Goal: Communication & Community: Answer question/provide support

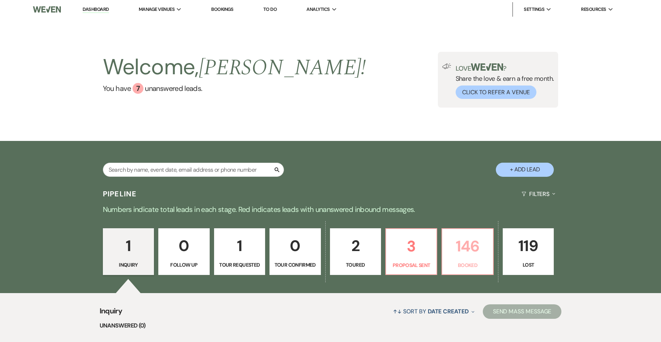
click at [461, 251] on p "146" at bounding box center [468, 246] width 42 height 24
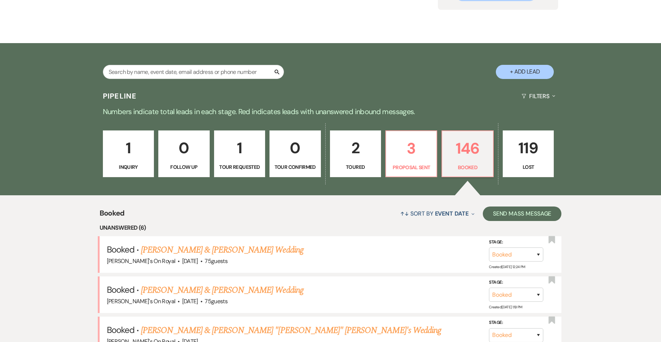
scroll to position [72, 0]
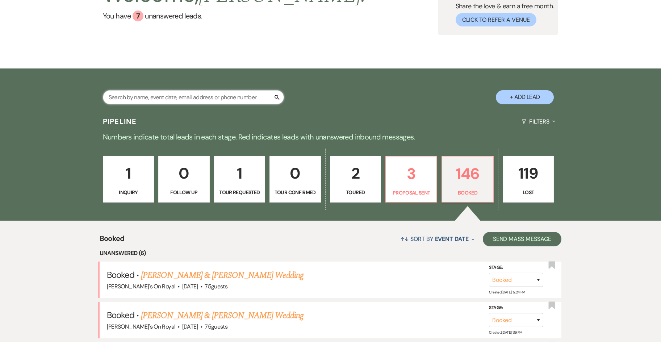
click at [164, 96] on input "text" at bounding box center [193, 97] width 181 height 14
type input "whitcomb"
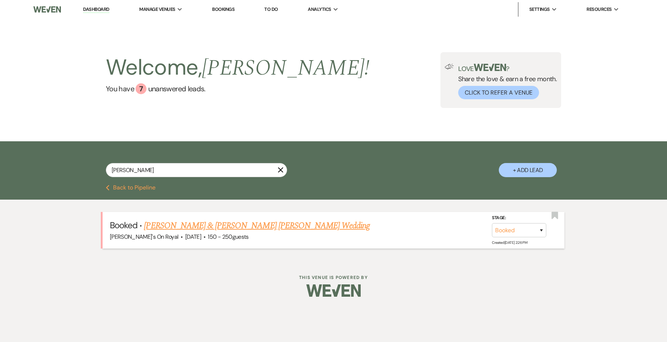
click at [299, 228] on link "[PERSON_NAME] & [PERSON_NAME] [PERSON_NAME] Wedding" at bounding box center [257, 225] width 226 height 13
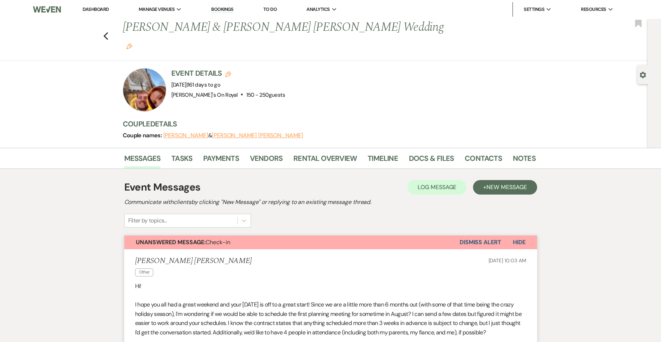
click at [491, 236] on button "Dismiss Alert" at bounding box center [481, 243] width 42 height 14
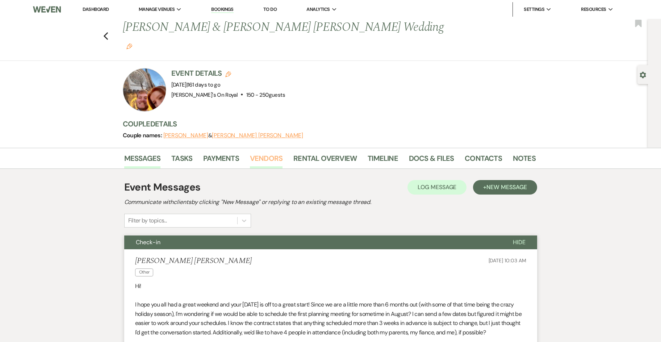
click at [264, 153] on link "Vendors" at bounding box center [266, 161] width 33 height 16
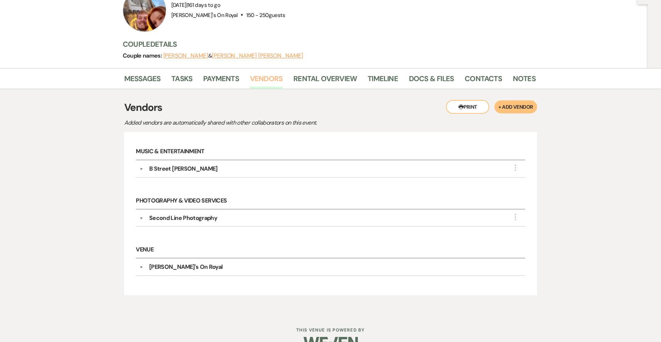
scroll to position [81, 0]
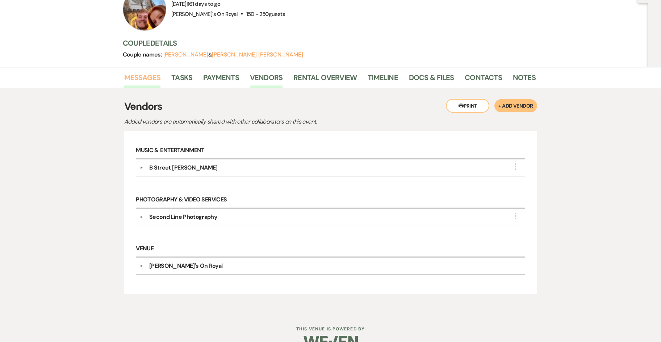
click at [140, 72] on link "Messages" at bounding box center [142, 80] width 37 height 16
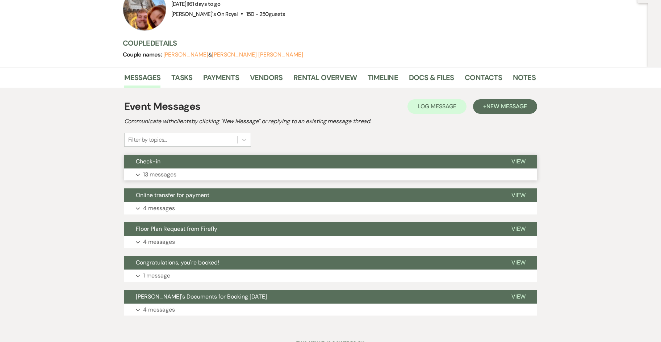
click at [203, 168] on button "Expand 13 messages" at bounding box center [330, 174] width 413 height 12
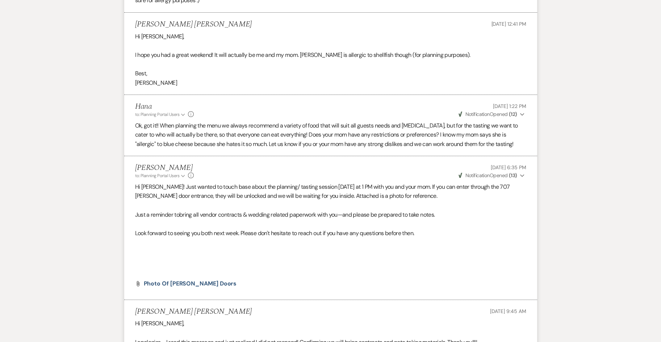
scroll to position [1369, 0]
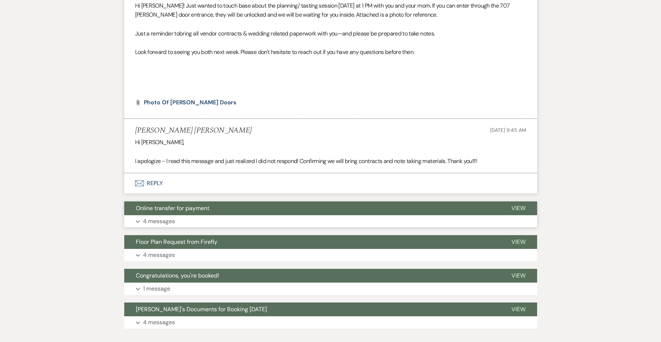
click at [192, 215] on button "Expand 4 messages" at bounding box center [330, 221] width 413 height 12
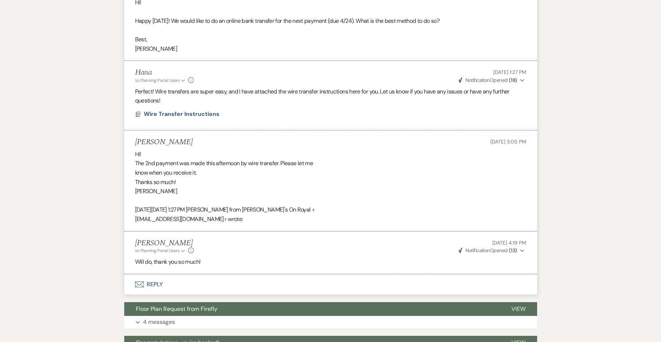
scroll to position [1722, 0]
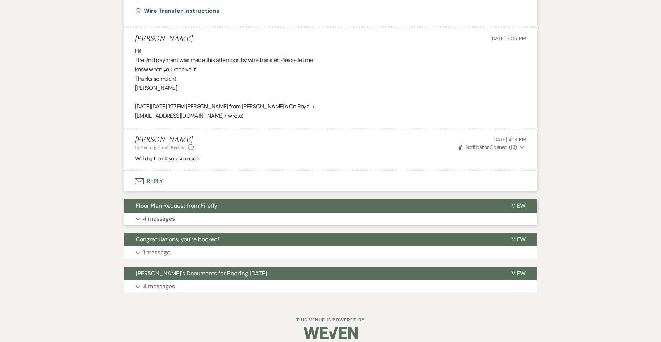
click at [237, 213] on button "Expand 4 messages" at bounding box center [330, 219] width 413 height 12
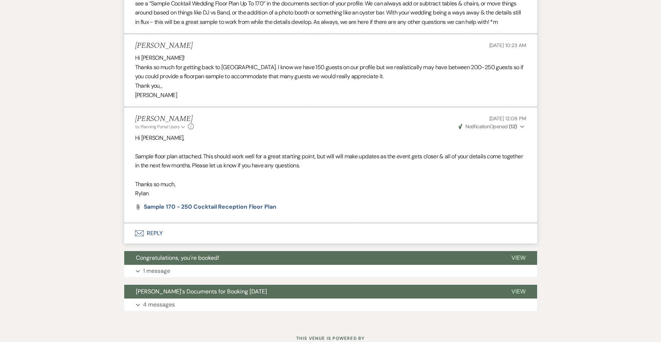
scroll to position [2066, 0]
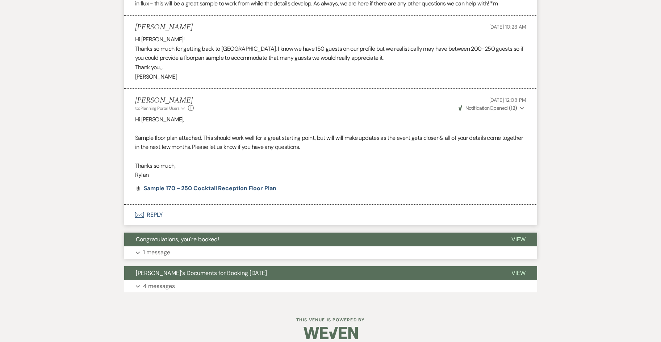
click at [179, 246] on button "Expand 1 message" at bounding box center [330, 252] width 413 height 12
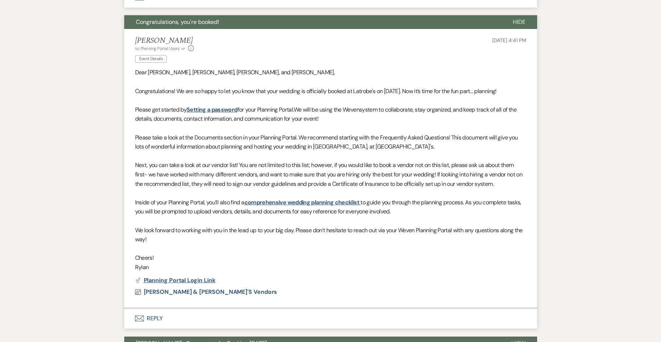
scroll to position [2354, 0]
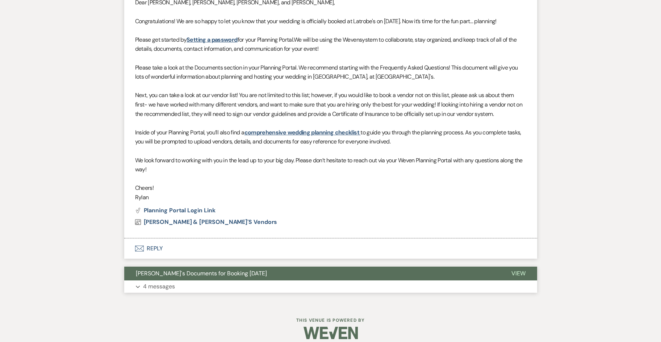
click at [171, 282] on p "4 messages" at bounding box center [159, 286] width 32 height 9
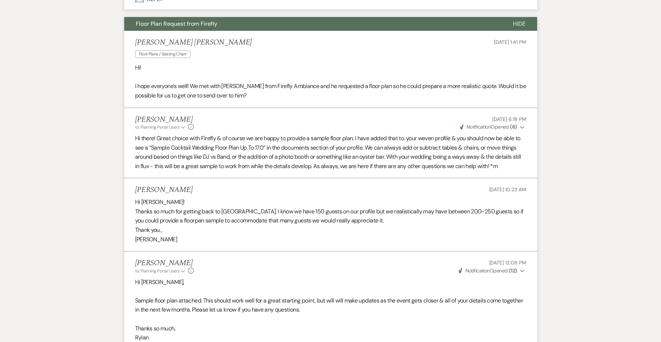
scroll to position [1834, 0]
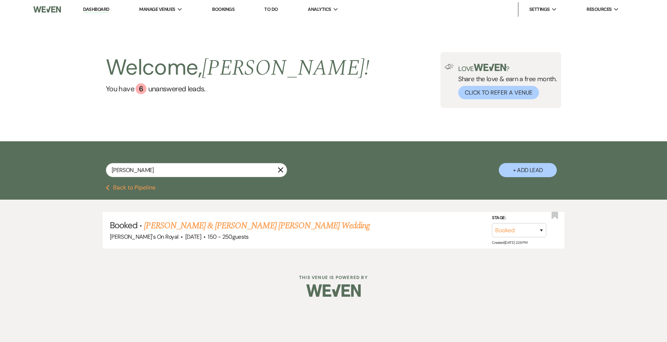
click at [143, 189] on button "Previous Back to Pipeline" at bounding box center [131, 188] width 50 height 6
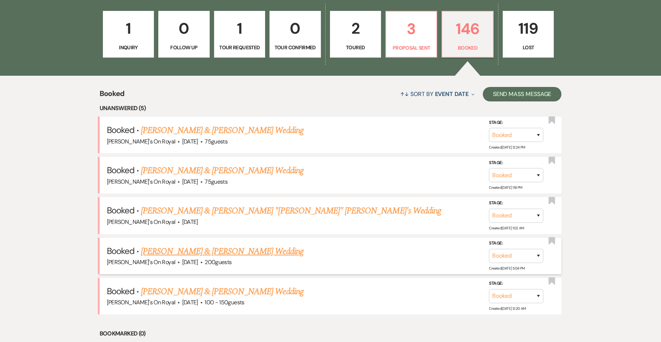
scroll to position [109, 0]
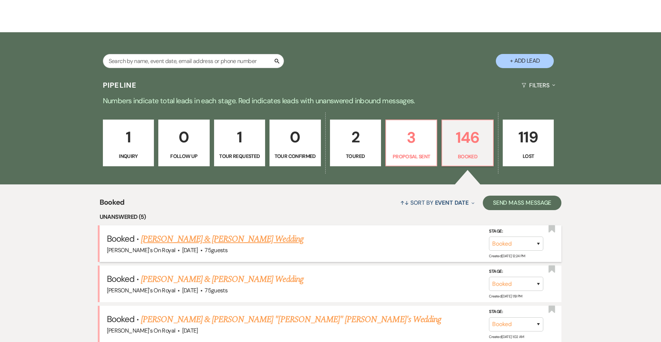
click at [263, 235] on link "[PERSON_NAME] & [PERSON_NAME] Wedding" at bounding box center [222, 239] width 162 height 13
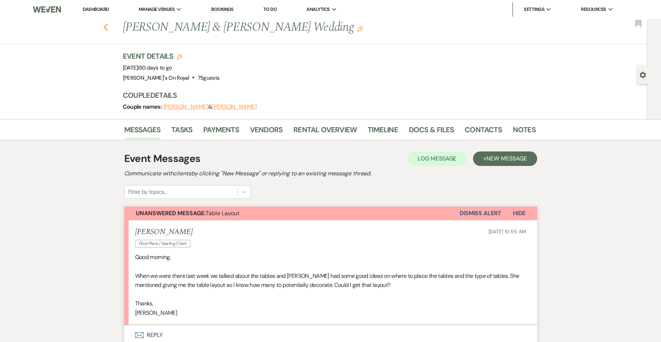
click at [109, 28] on icon "Previous" at bounding box center [105, 27] width 5 height 9
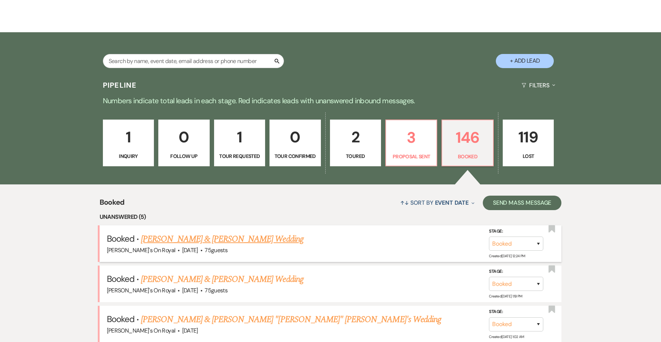
scroll to position [181, 0]
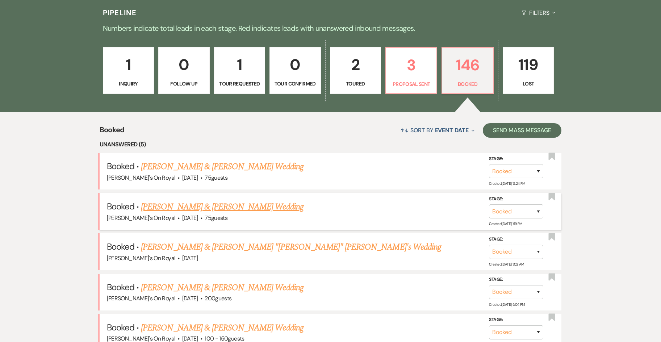
click at [238, 205] on link "[PERSON_NAME] & [PERSON_NAME] Wedding" at bounding box center [222, 206] width 162 height 13
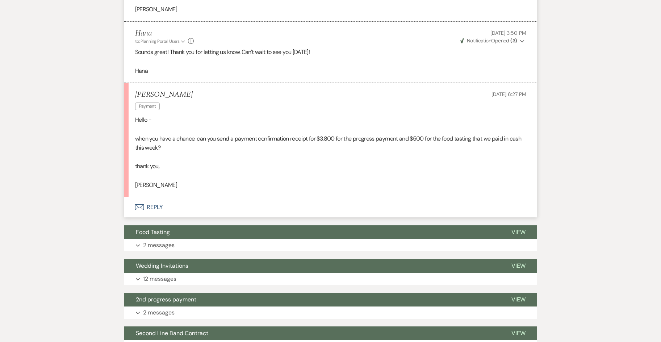
scroll to position [326, 0]
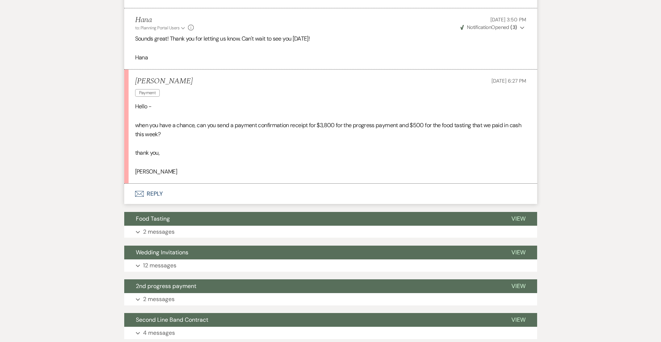
click at [153, 193] on button "Envelope Reply" at bounding box center [330, 194] width 413 height 20
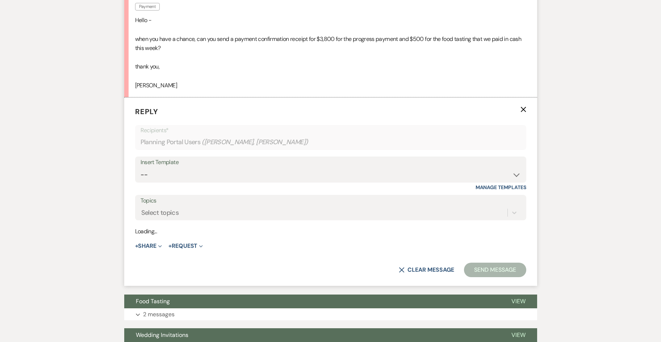
scroll to position [414, 0]
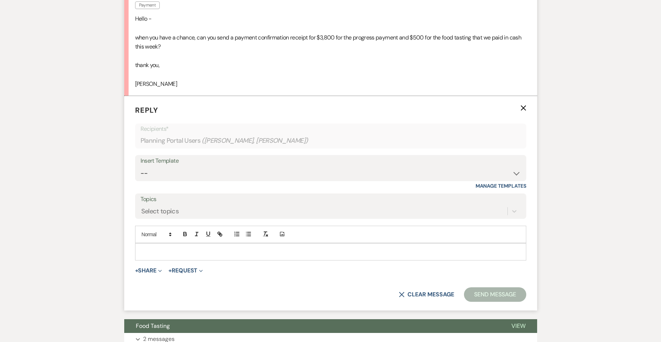
click at [171, 254] on p at bounding box center [331, 252] width 380 height 8
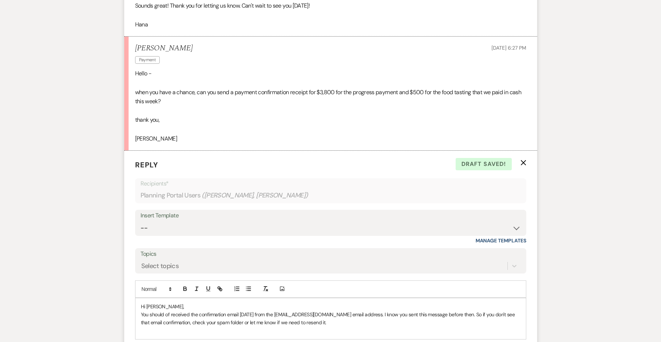
scroll to position [450, 0]
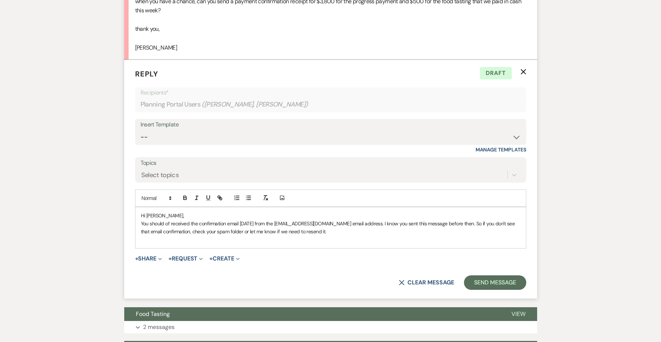
click at [309, 233] on p "You should of received the confirmation email yesterday from the billing@latrob…" at bounding box center [331, 228] width 380 height 16
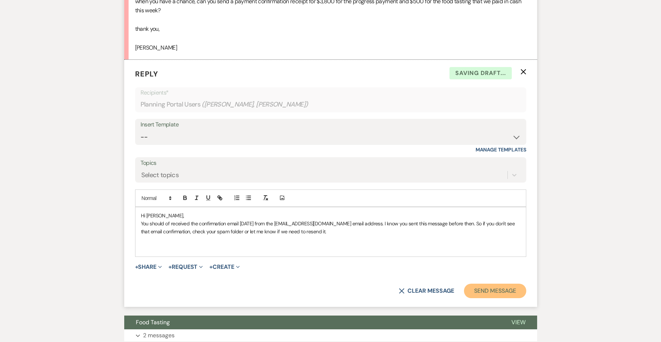
click at [485, 289] on button "Send Message" at bounding box center [495, 291] width 62 height 14
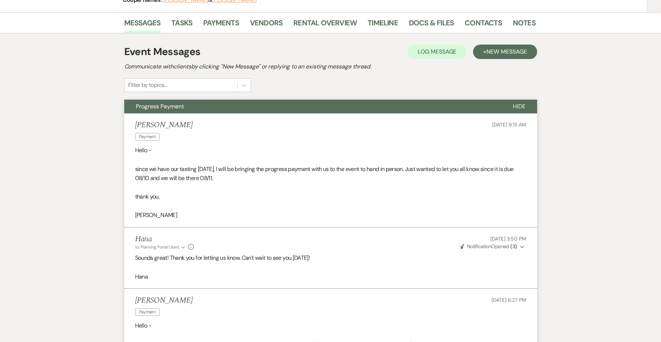
scroll to position [0, 0]
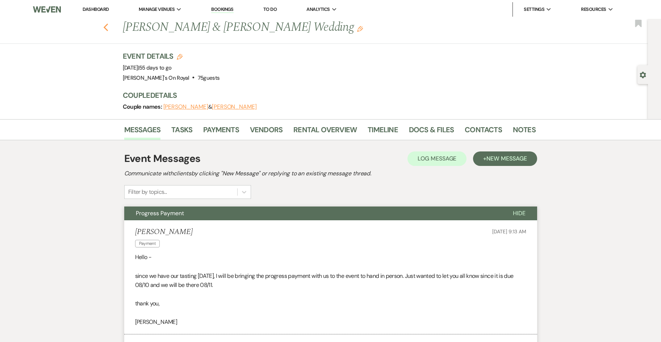
click at [109, 30] on icon "Previous" at bounding box center [105, 27] width 5 height 9
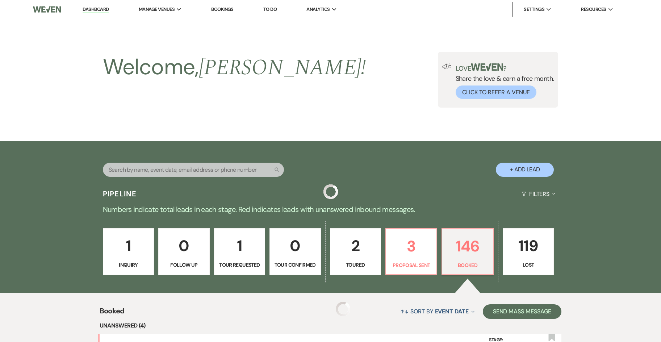
scroll to position [181, 0]
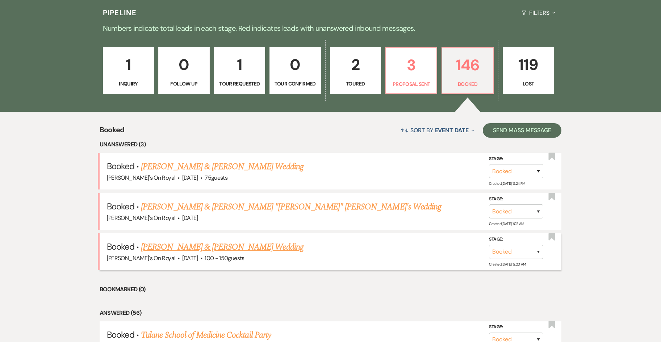
click at [202, 250] on link "[PERSON_NAME] & [PERSON_NAME] Wedding" at bounding box center [222, 247] width 162 height 13
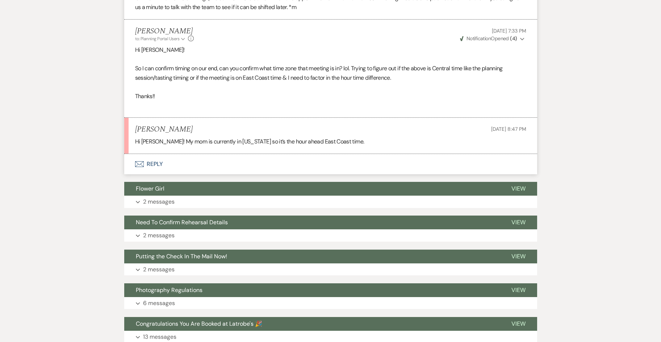
scroll to position [1088, 0]
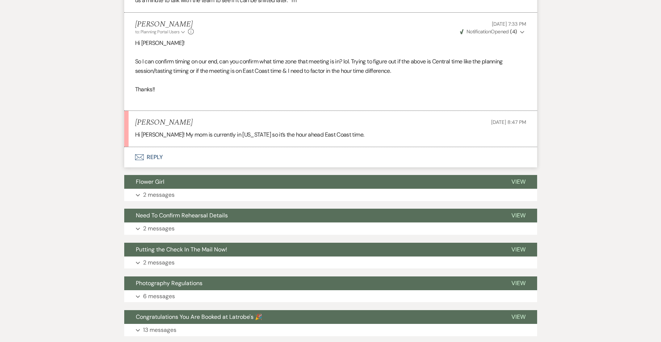
click at [155, 157] on button "Envelope Reply" at bounding box center [330, 157] width 413 height 20
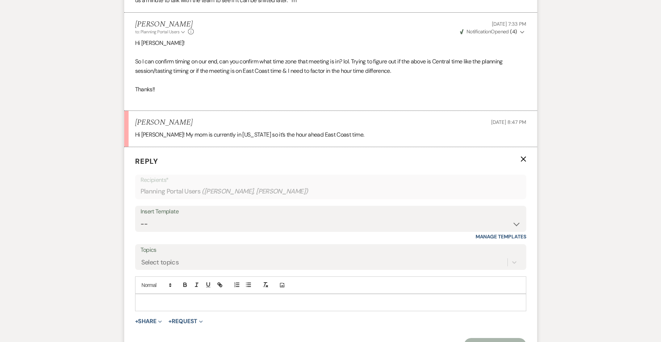
scroll to position [1171, 0]
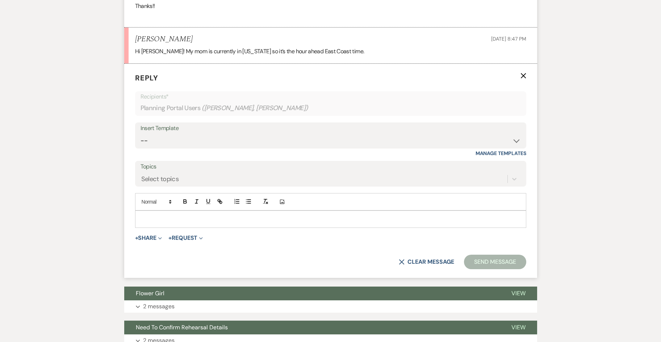
click at [184, 215] on div at bounding box center [331, 219] width 391 height 17
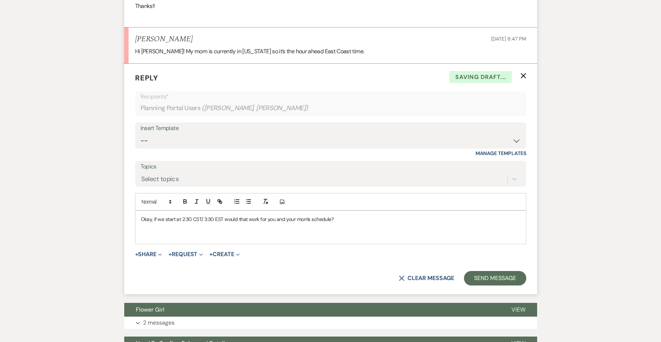
click at [140, 217] on div "Okay, if we start at 2:30 CST/ 3:30 EST would that work for you and your mom's …" at bounding box center [331, 227] width 391 height 33
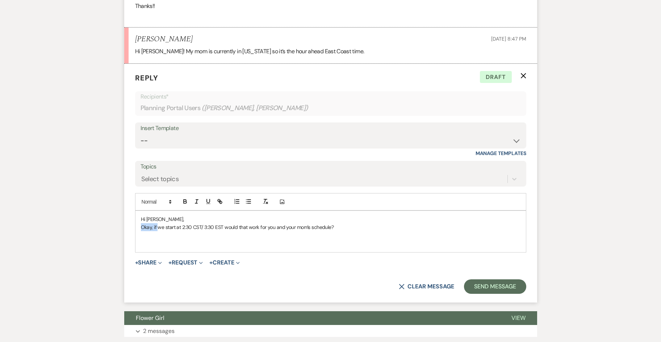
drag, startPoint x: 157, startPoint y: 226, endPoint x: 134, endPoint y: 229, distance: 22.9
click at [134, 229] on form "Reply X Draft Recipients* Planning Portal Users ( Emma Ricks, Dylan Herrmann ) …" at bounding box center [330, 183] width 413 height 239
click at [245, 233] on p at bounding box center [331, 236] width 380 height 8
click at [328, 224] on p "If we start at 2:30 CST/ 3:30 EST would that work for you and your mom's schedu…" at bounding box center [331, 227] width 380 height 8
click at [483, 286] on button "Send Message" at bounding box center [495, 286] width 62 height 14
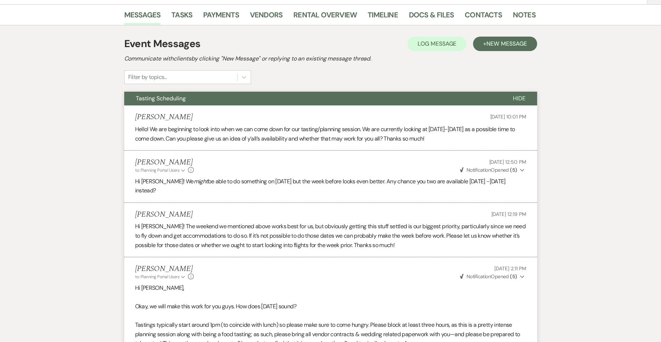
scroll to position [0, 0]
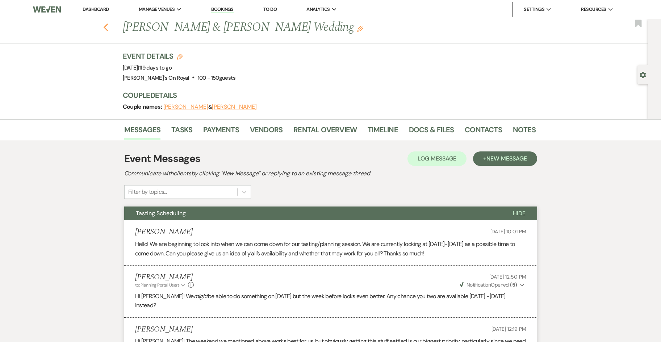
click at [109, 28] on icon "Previous" at bounding box center [105, 27] width 5 height 9
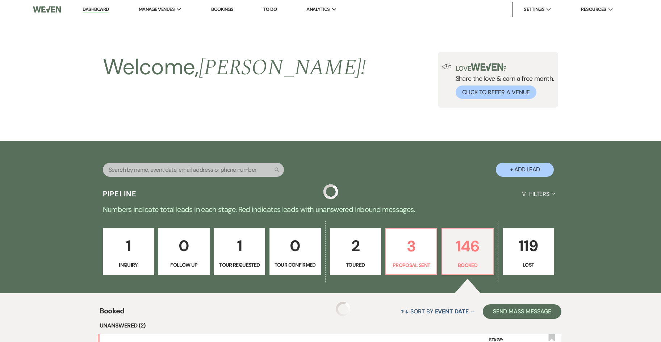
scroll to position [181, 0]
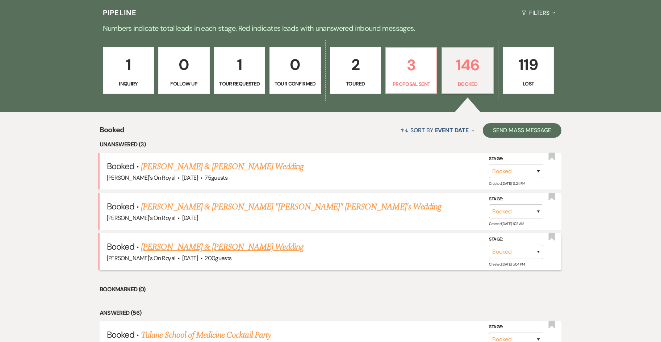
click at [205, 249] on link "[PERSON_NAME] & [PERSON_NAME] Wedding" at bounding box center [222, 247] width 162 height 13
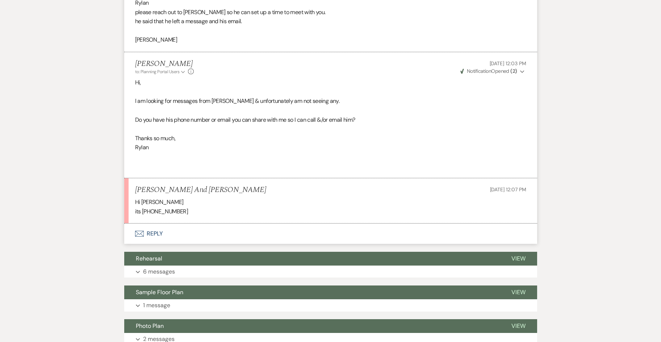
scroll to position [254, 0]
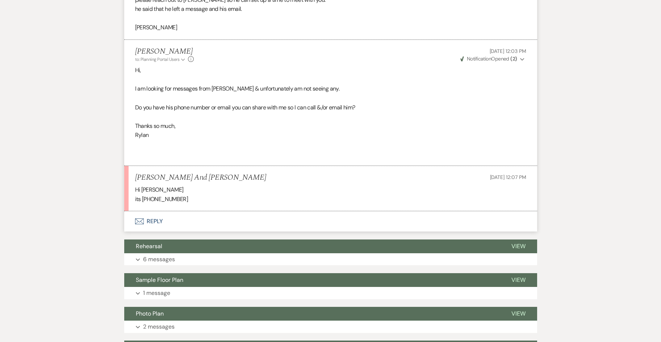
click at [159, 223] on button "Envelope Reply" at bounding box center [330, 221] width 413 height 20
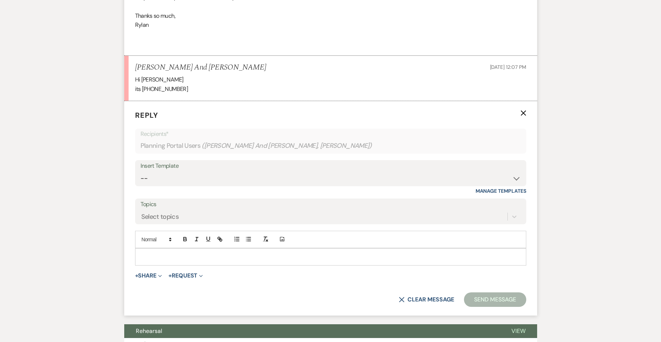
scroll to position [401, 0]
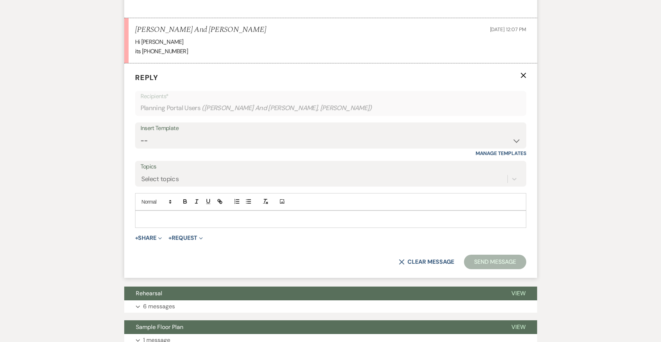
click at [157, 221] on p at bounding box center [331, 219] width 380 height 8
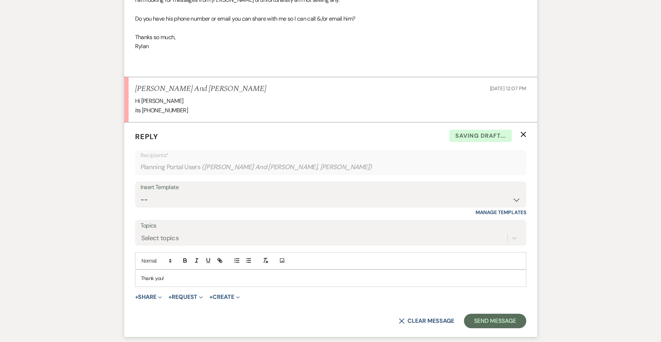
scroll to position [365, 0]
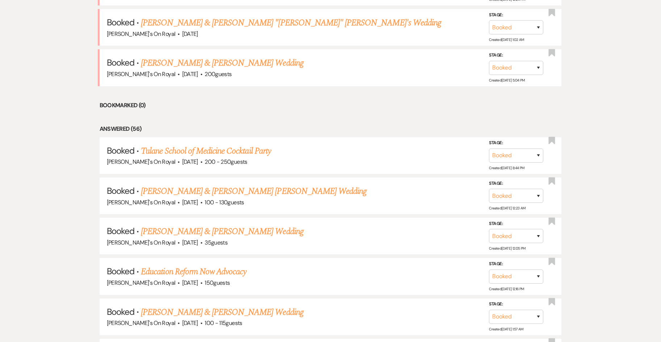
scroll to position [181, 0]
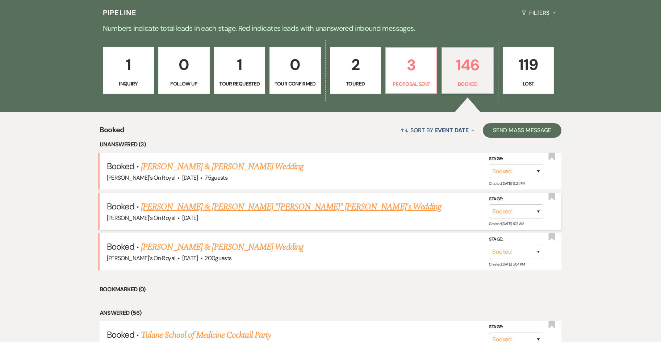
click at [200, 207] on link "[PERSON_NAME] & [PERSON_NAME] "[PERSON_NAME]" [PERSON_NAME]'s Wedding" at bounding box center [291, 206] width 300 height 13
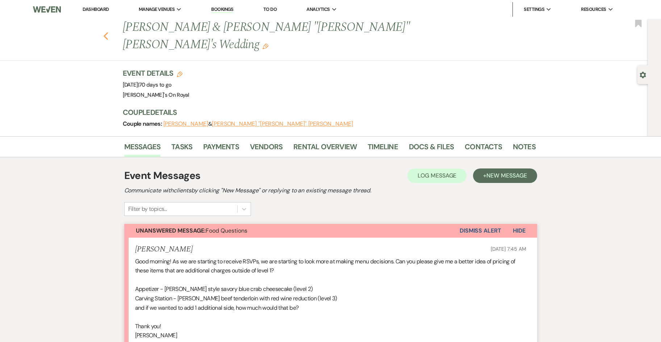
click at [108, 32] on use "button" at bounding box center [105, 36] width 5 height 8
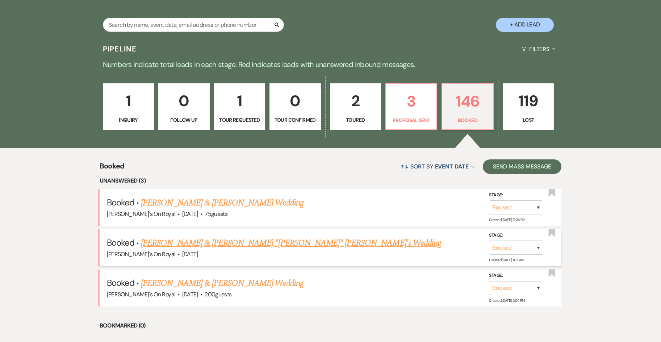
scroll to position [72, 0]
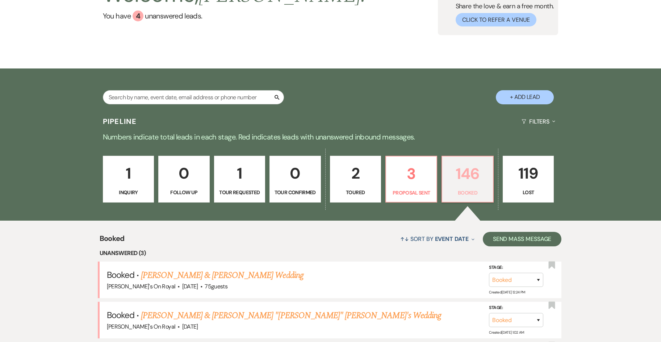
click at [465, 179] on p "146" at bounding box center [468, 174] width 42 height 24
click at [151, 100] on input "text" at bounding box center [193, 97] width 181 height 14
type input "ricks"
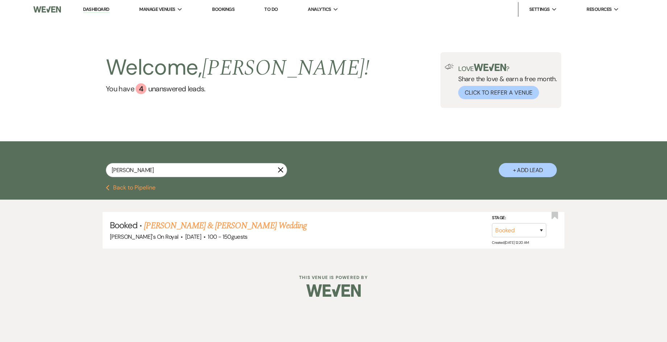
click at [140, 187] on button "Previous Back to Pipeline" at bounding box center [131, 188] width 50 height 6
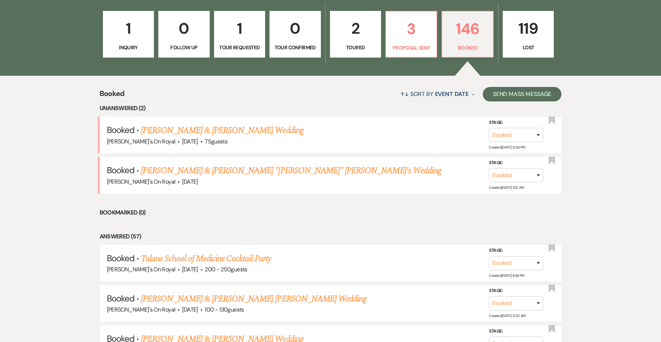
scroll to position [36, 0]
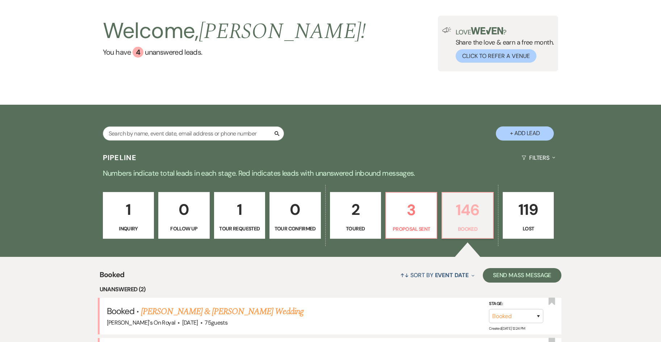
click at [464, 212] on p "146" at bounding box center [468, 210] width 42 height 24
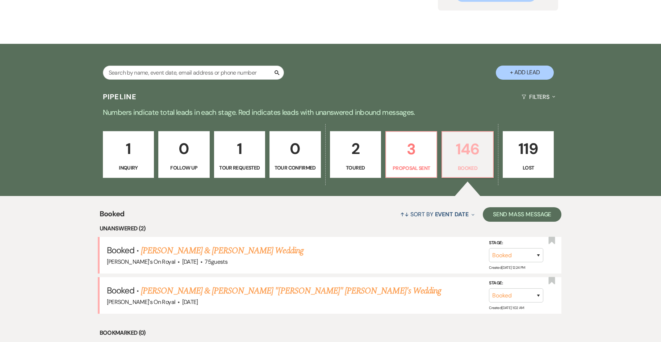
scroll to position [181, 0]
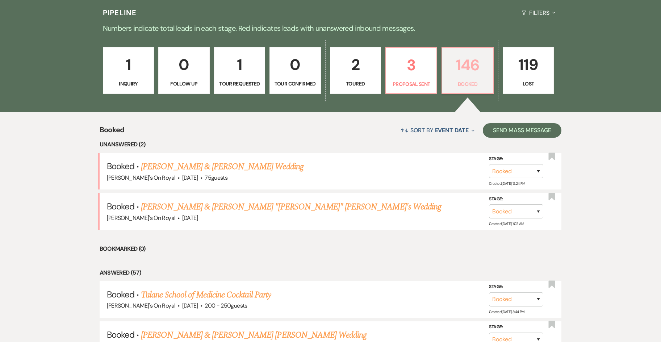
click at [460, 67] on p "146" at bounding box center [468, 65] width 42 height 24
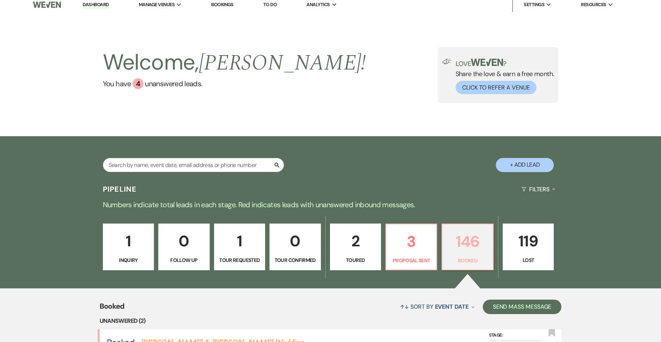
scroll to position [0, 0]
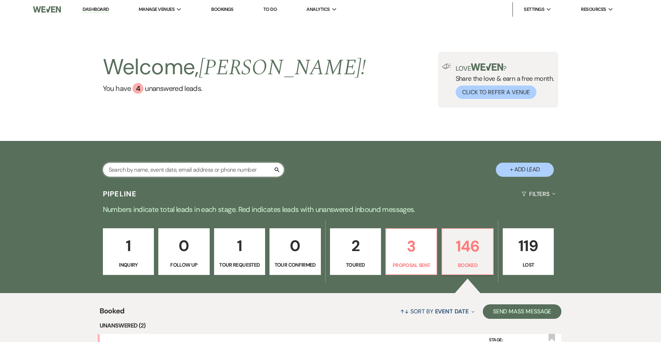
click at [143, 170] on input "text" at bounding box center [193, 170] width 181 height 14
type input "ricks"
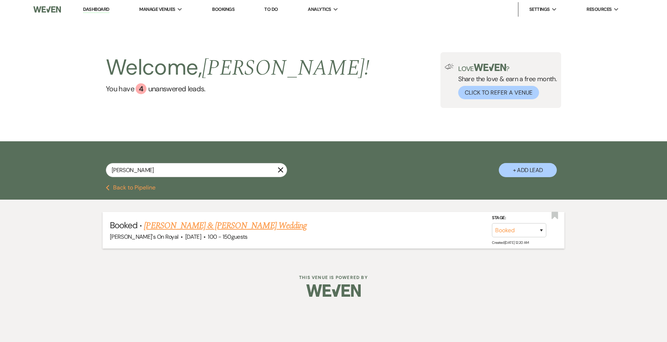
click at [189, 224] on link "[PERSON_NAME] & [PERSON_NAME] Wedding" at bounding box center [225, 225] width 162 height 13
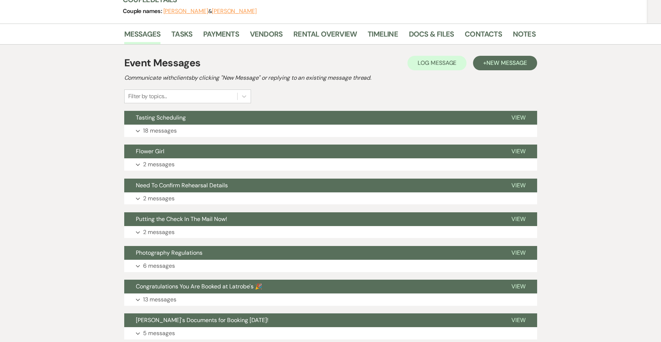
scroll to position [42, 0]
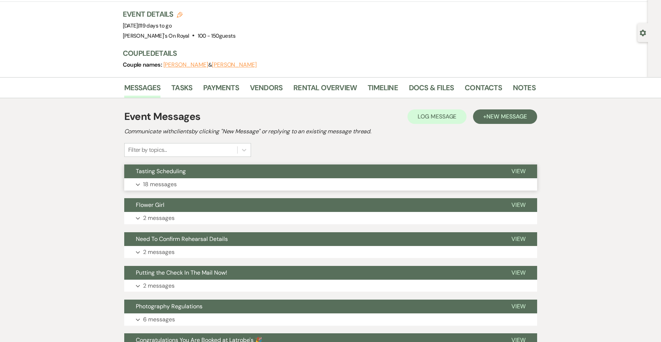
click at [253, 184] on button "Expand 18 messages" at bounding box center [330, 184] width 413 height 12
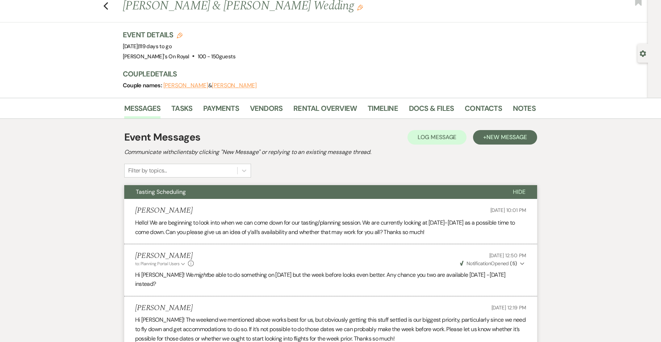
scroll to position [0, 0]
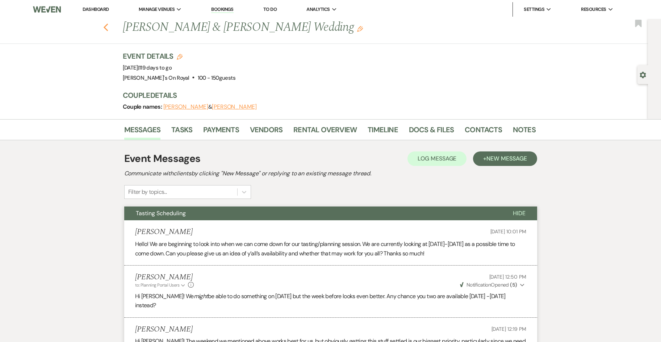
click at [109, 24] on icon "Previous" at bounding box center [105, 27] width 5 height 9
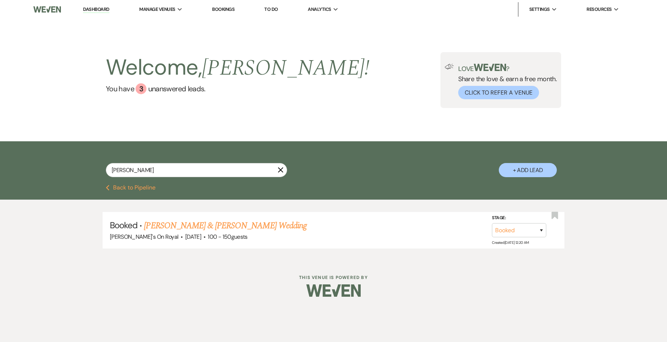
click at [148, 186] on button "Previous Back to Pipeline" at bounding box center [131, 188] width 50 height 6
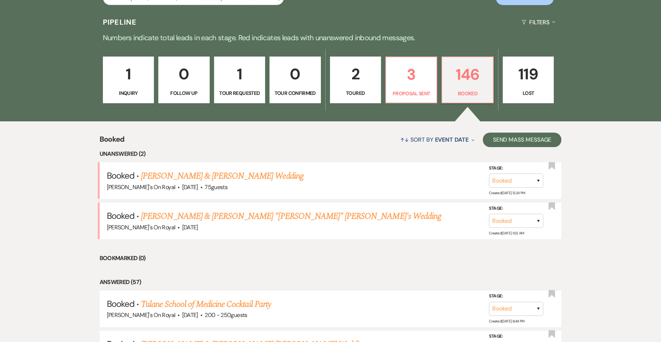
scroll to position [72, 0]
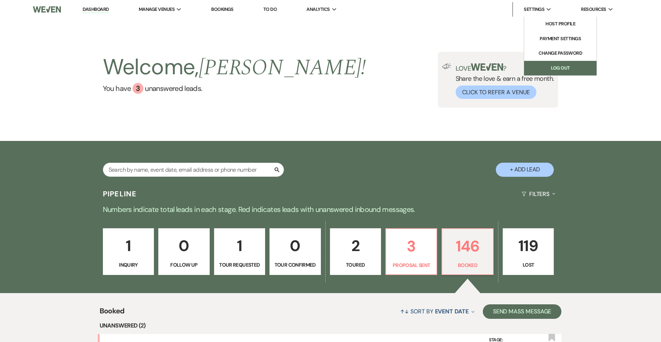
click at [544, 68] on link "Log Out" at bounding box center [560, 68] width 72 height 14
